Goal: Navigation & Orientation: Find specific page/section

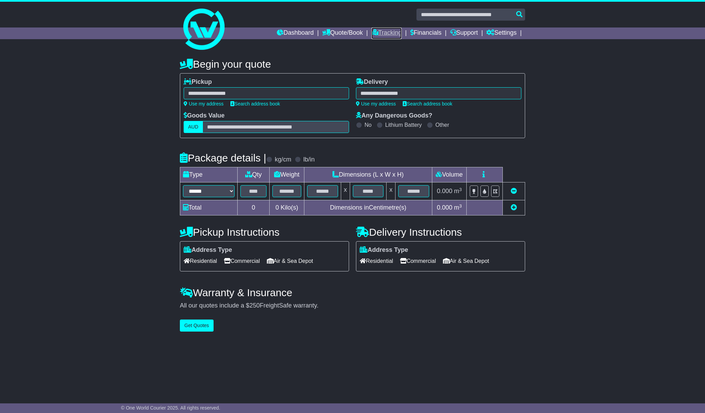
click at [378, 29] on link "Tracking" at bounding box center [386, 34] width 30 height 12
